Goal: Task Accomplishment & Management: Use online tool/utility

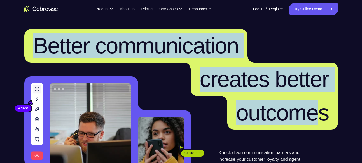
drag, startPoint x: 38, startPoint y: 50, endPoint x: 309, endPoint y: 112, distance: 278.8
click at [309, 112] on h1 "Better communication creates better outcomes" at bounding box center [180, 79] width 313 height 101
drag, startPoint x: 309, startPoint y: 112, endPoint x: 301, endPoint y: 42, distance: 71.0
click at [301, 42] on h1 "Better communication creates better outcomes" at bounding box center [180, 79] width 313 height 101
drag, startPoint x: 29, startPoint y: 48, endPoint x: 313, endPoint y: 99, distance: 288.7
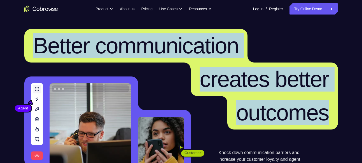
click at [313, 99] on h1 "Better communication creates better outcomes" at bounding box center [180, 79] width 313 height 101
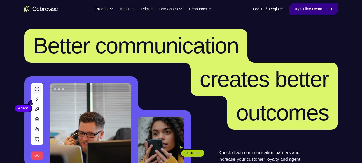
click at [292, 10] on link "Try Online Demo" at bounding box center [313, 8] width 48 height 11
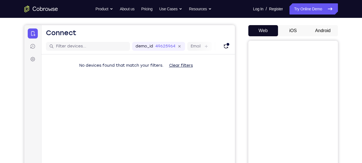
scroll to position [48, 0]
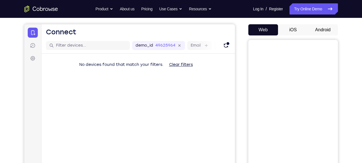
click at [324, 30] on button "Android" at bounding box center [323, 29] width 30 height 11
